Goal: Information Seeking & Learning: Check status

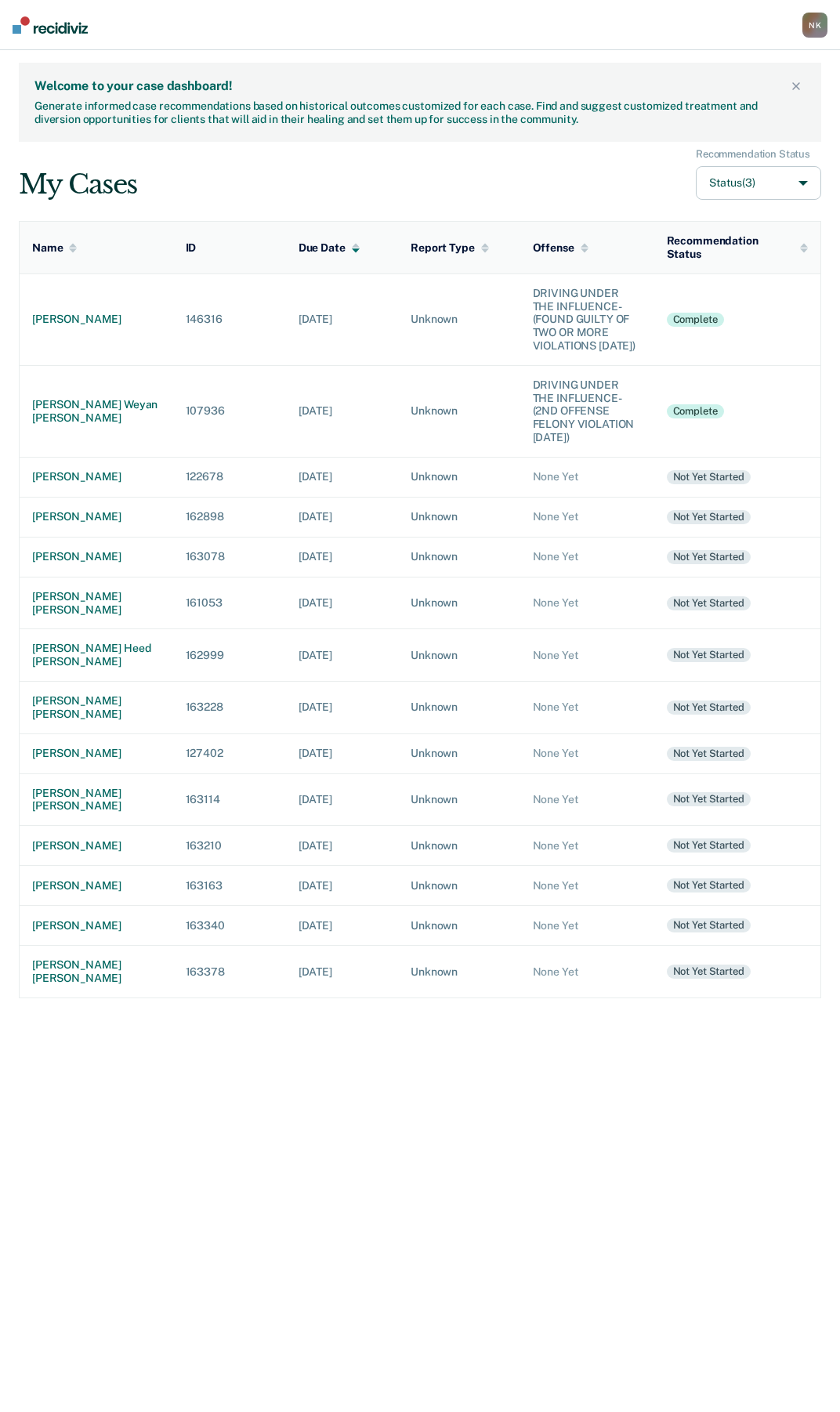
click at [797, 86] on icon at bounding box center [795, 85] width 9 height 9
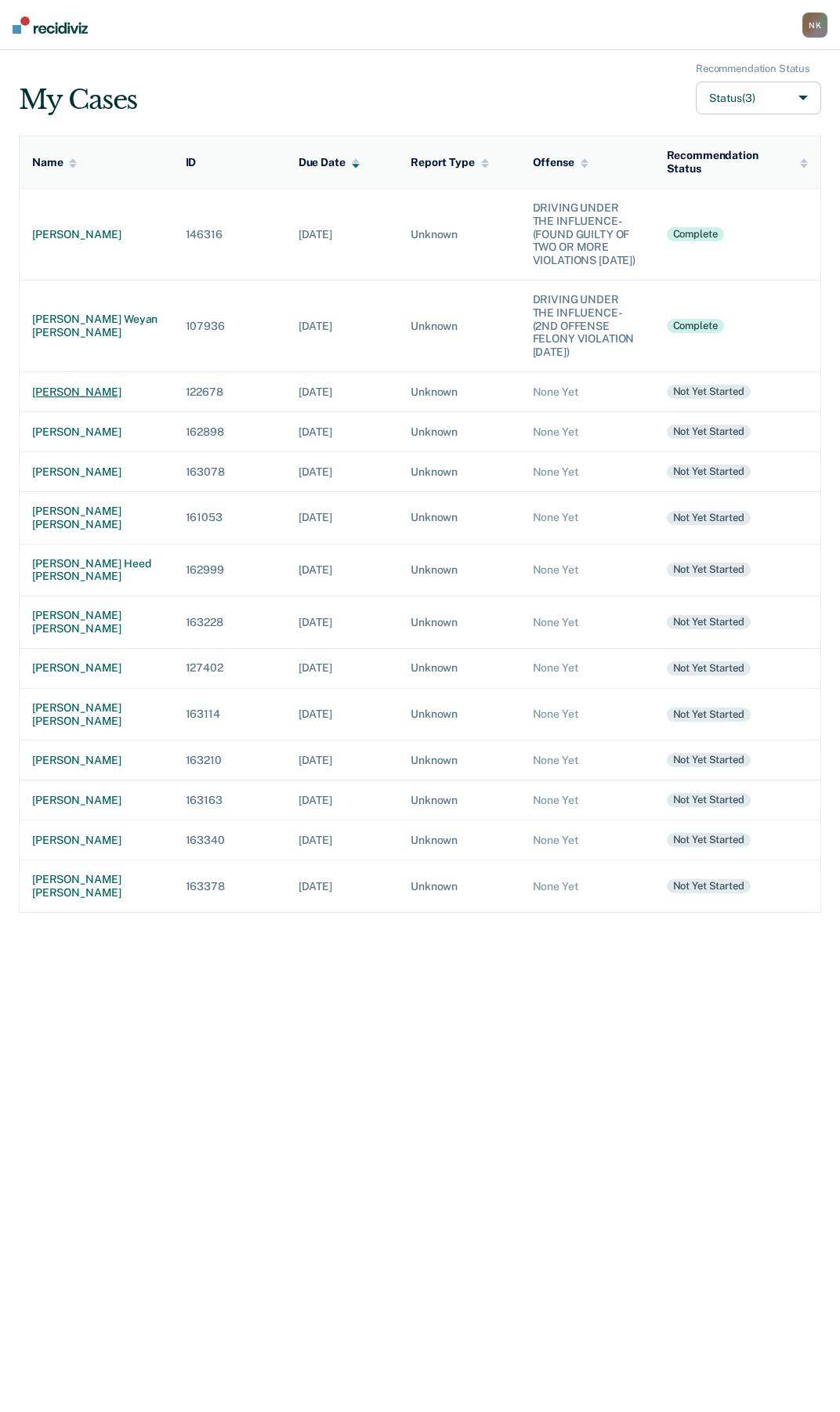
click at [64, 386] on div "[PERSON_NAME]" at bounding box center [96, 392] width 129 height 13
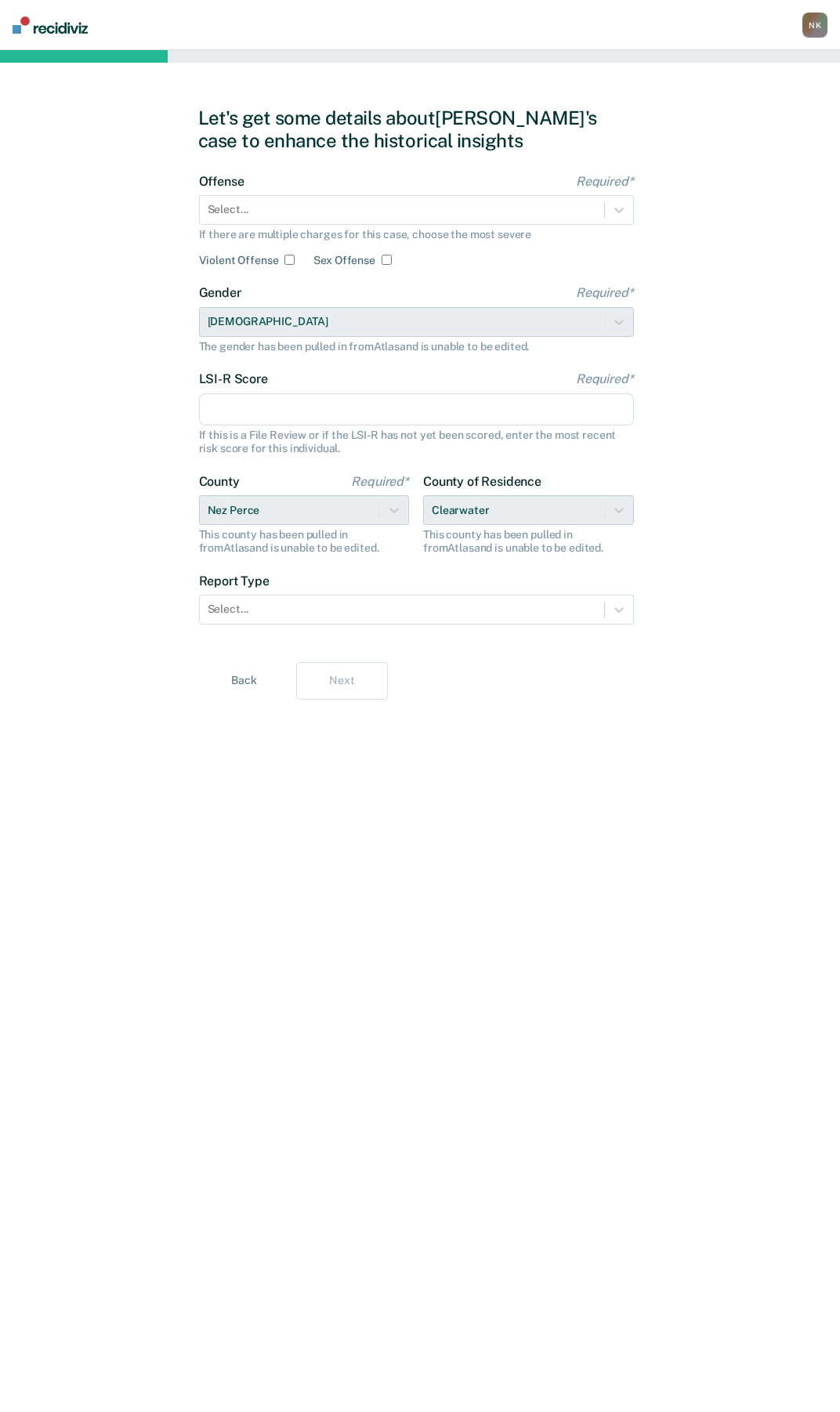
click at [247, 681] on button "Back" at bounding box center [244, 681] width 92 height 38
